Goal: Information Seeking & Learning: Learn about a topic

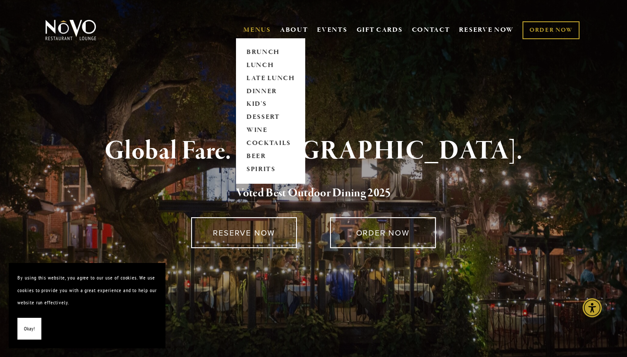
click at [265, 30] on link "MENUS" at bounding box center [256, 30] width 27 height 9
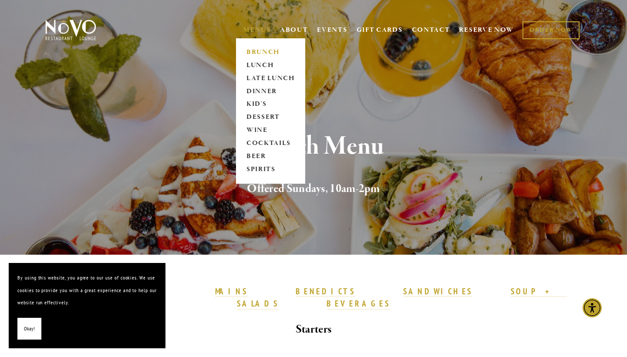
drag, startPoint x: 259, startPoint y: 30, endPoint x: 262, endPoint y: 48, distance: 18.5
click at [264, 89] on link "DINNER" at bounding box center [270, 91] width 54 height 13
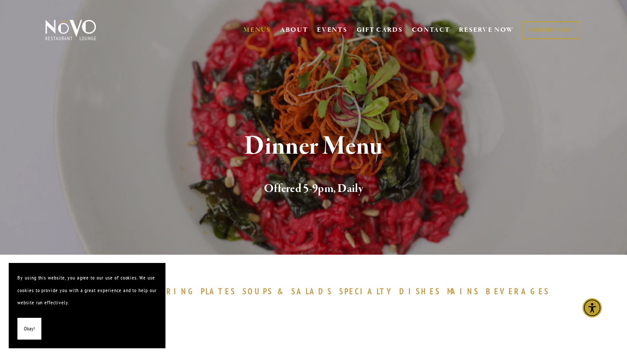
click at [39, 325] on button "Okay!" at bounding box center [29, 329] width 24 height 22
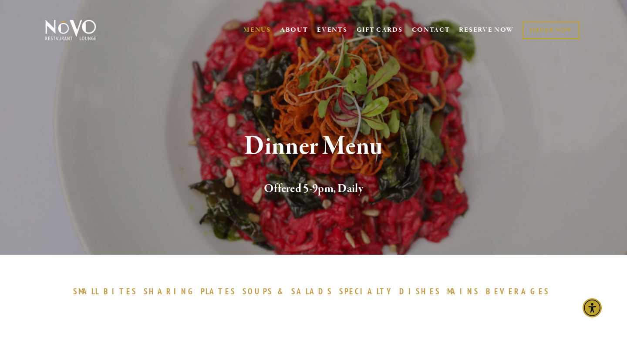
click at [486, 293] on span "BEVERAGES" at bounding box center [518, 291] width 64 height 10
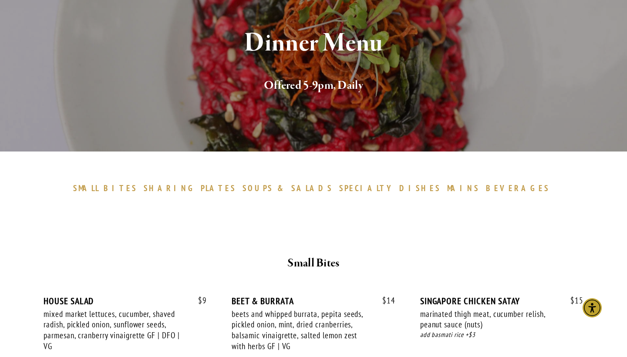
scroll to position [103, 0]
click at [486, 186] on span "BEVERAGES" at bounding box center [518, 188] width 64 height 10
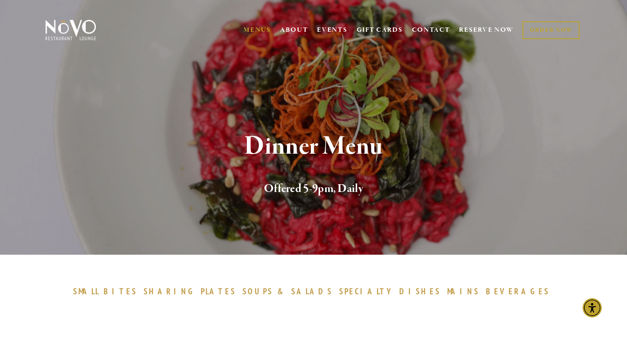
scroll to position [0, 0]
